Goal: Task Accomplishment & Management: Complete application form

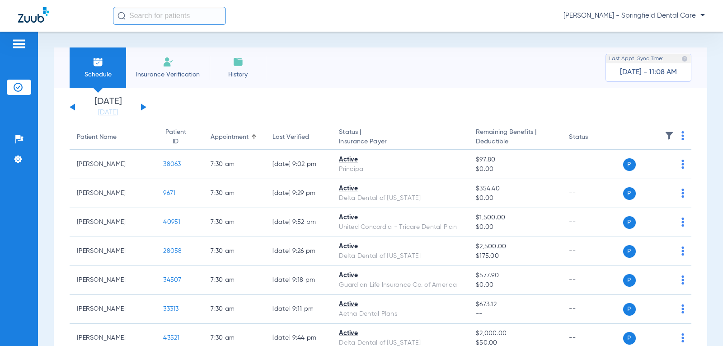
click at [172, 75] on span "Insurance Verification" at bounding box center [168, 74] width 70 height 9
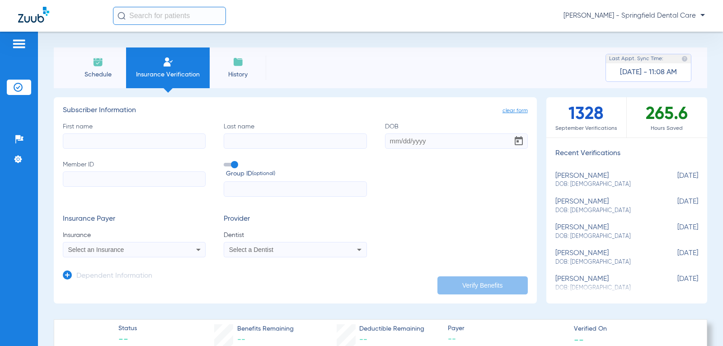
click at [113, 137] on input "First name" at bounding box center [134, 140] width 143 height 15
click at [154, 139] on input "First name Required" at bounding box center [134, 140] width 143 height 15
type input "[PERSON_NAME]"
click at [390, 139] on input "DOB" at bounding box center [456, 140] width 143 height 15
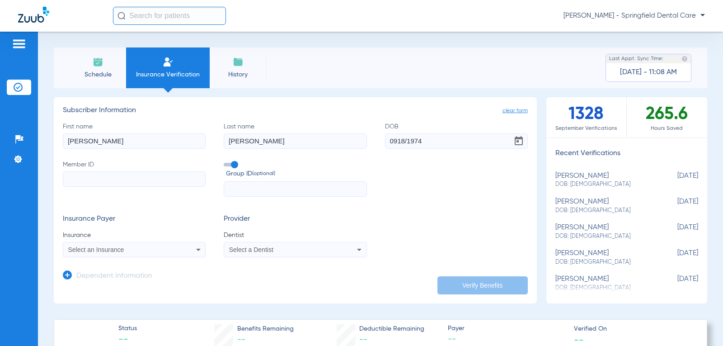
type input "[DATE]"
click at [158, 180] on input "Member ID" at bounding box center [134, 178] width 143 height 15
click at [110, 176] on input "Member ID Required" at bounding box center [134, 178] width 143 height 15
paste input "319963703"
type input "319963703"
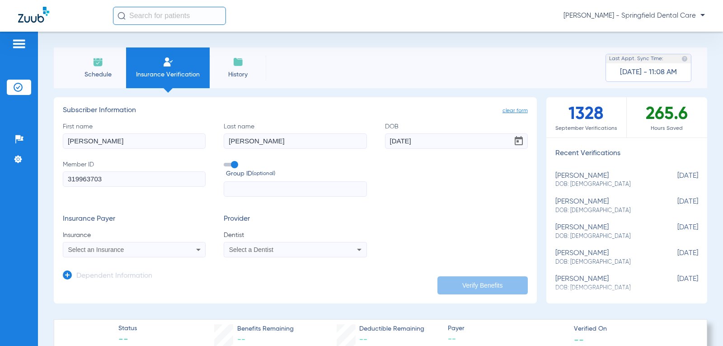
click at [89, 252] on span "Select an Insurance" at bounding box center [96, 249] width 56 height 7
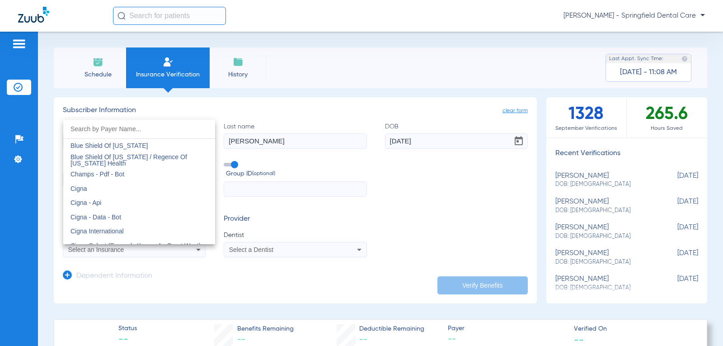
scroll to position [1266, 0]
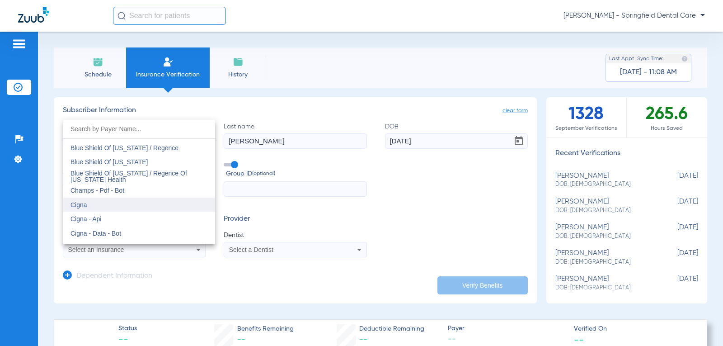
click at [107, 201] on mat-option "Cigna" at bounding box center [139, 205] width 152 height 14
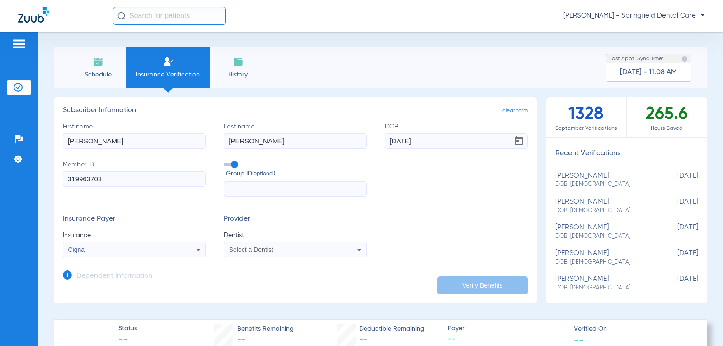
click at [270, 246] on div "Select a Dentist" at bounding box center [295, 249] width 142 height 11
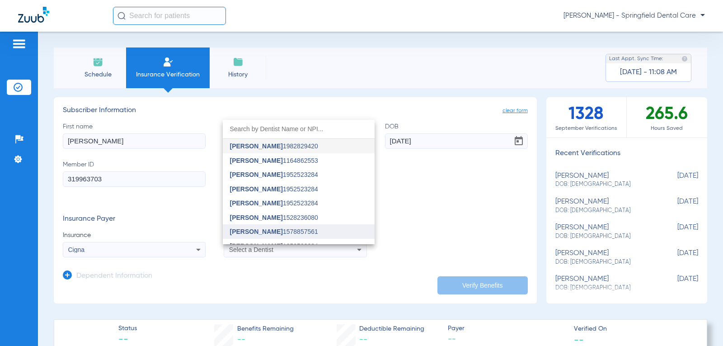
click at [276, 230] on span "[PERSON_NAME] 1578857561" at bounding box center [274, 231] width 88 height 6
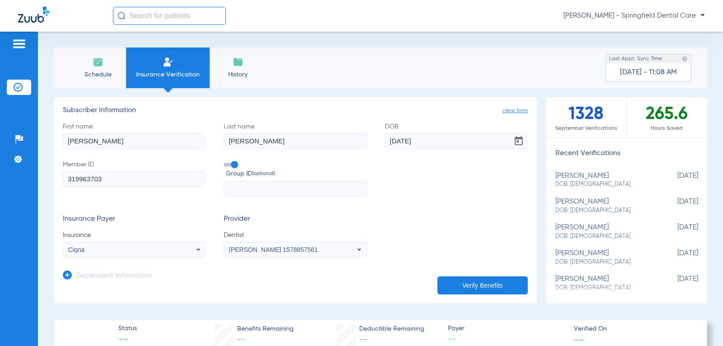
click at [488, 284] on button "Verify Benefits" at bounding box center [483, 285] width 90 height 18
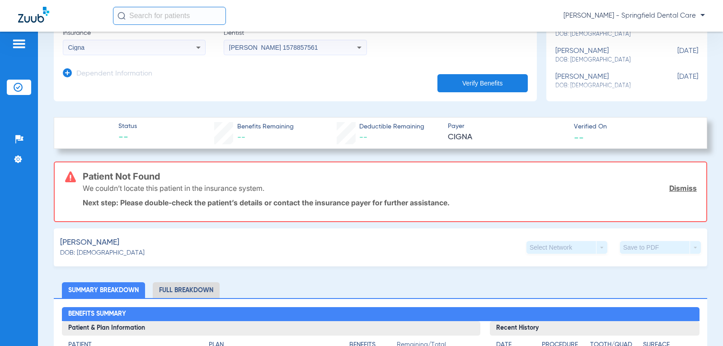
scroll to position [0, 0]
